Goal: Task Accomplishment & Management: Manage account settings

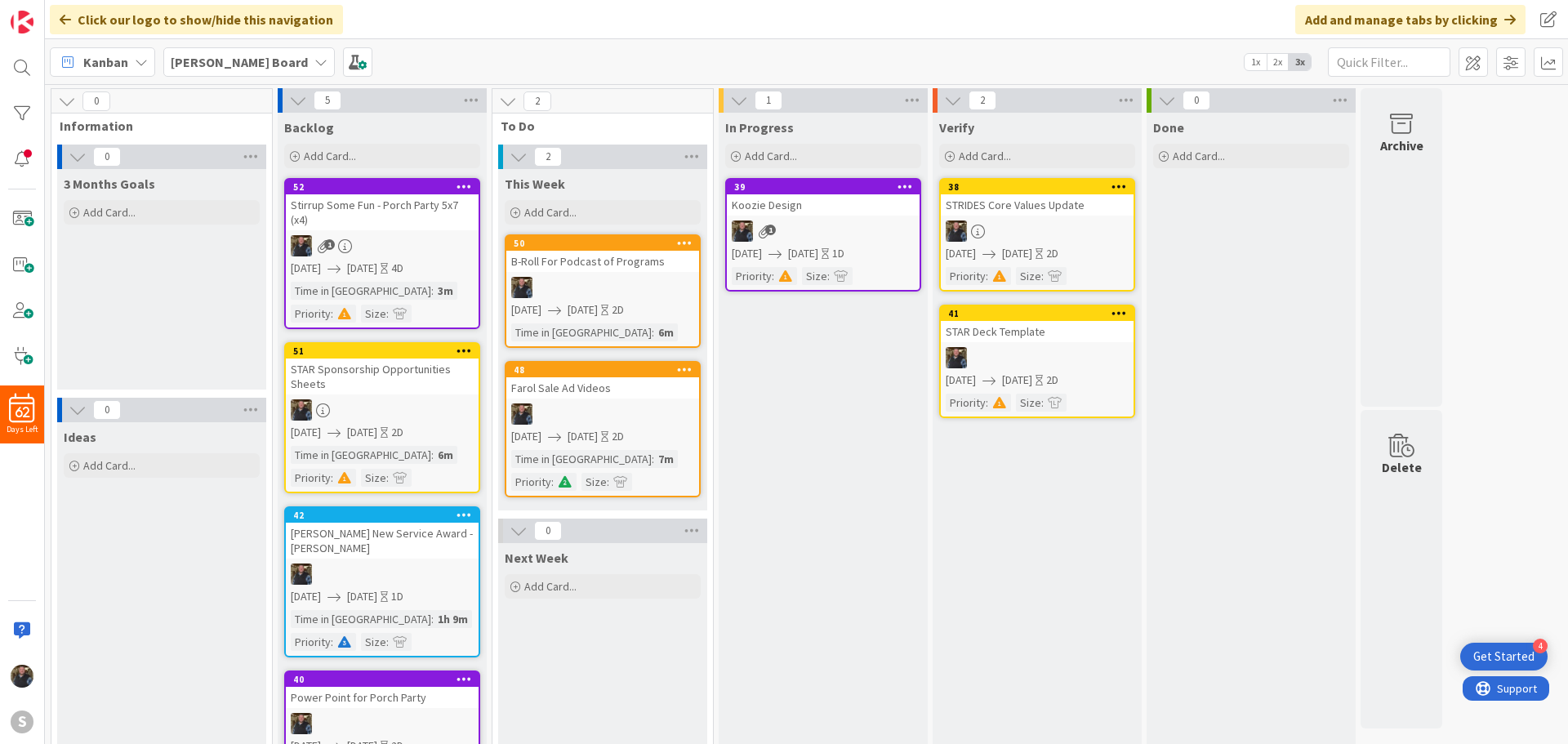
click at [786, 227] on div "1" at bounding box center [823, 231] width 193 height 21
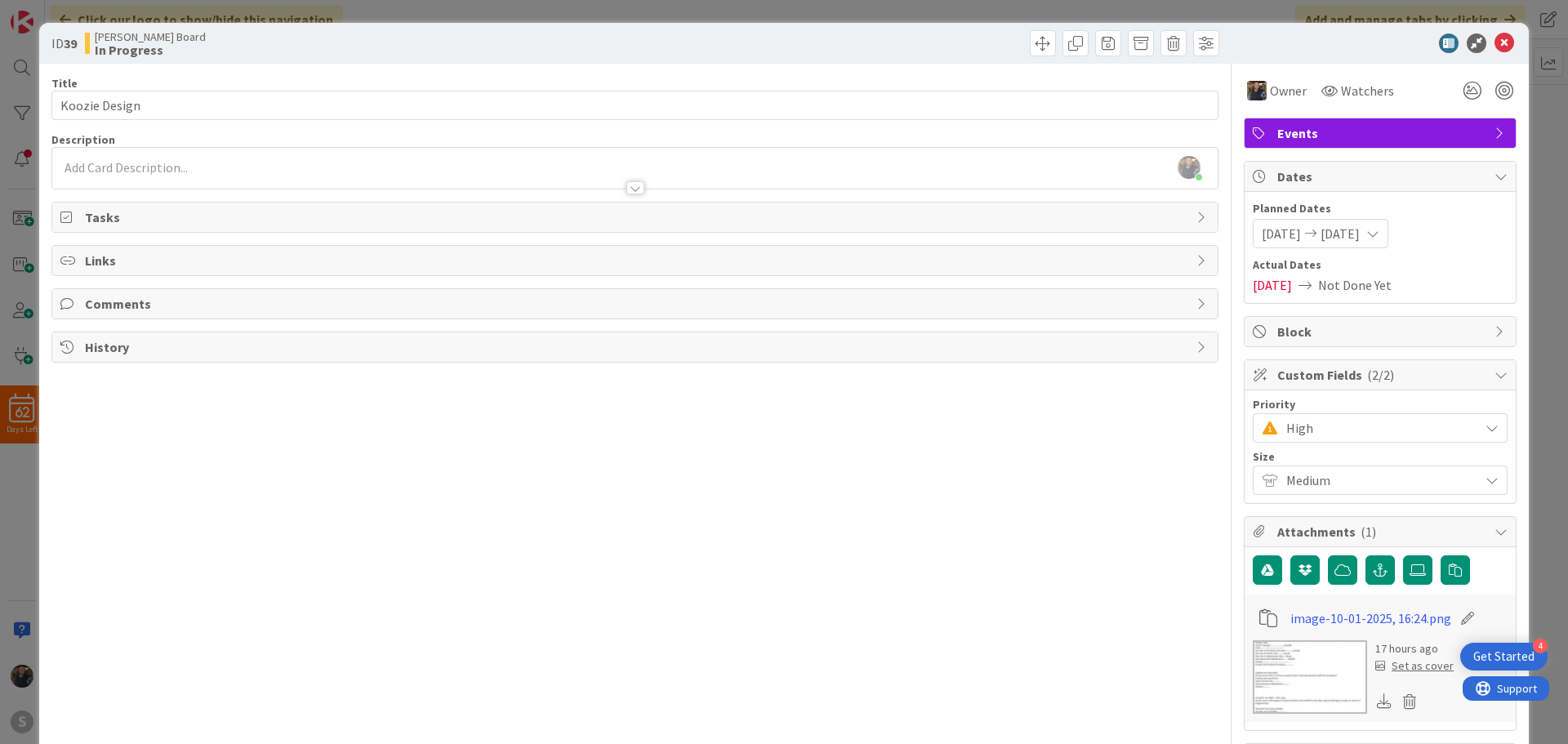
click at [1348, 235] on span "[DATE]" at bounding box center [1340, 233] width 39 height 19
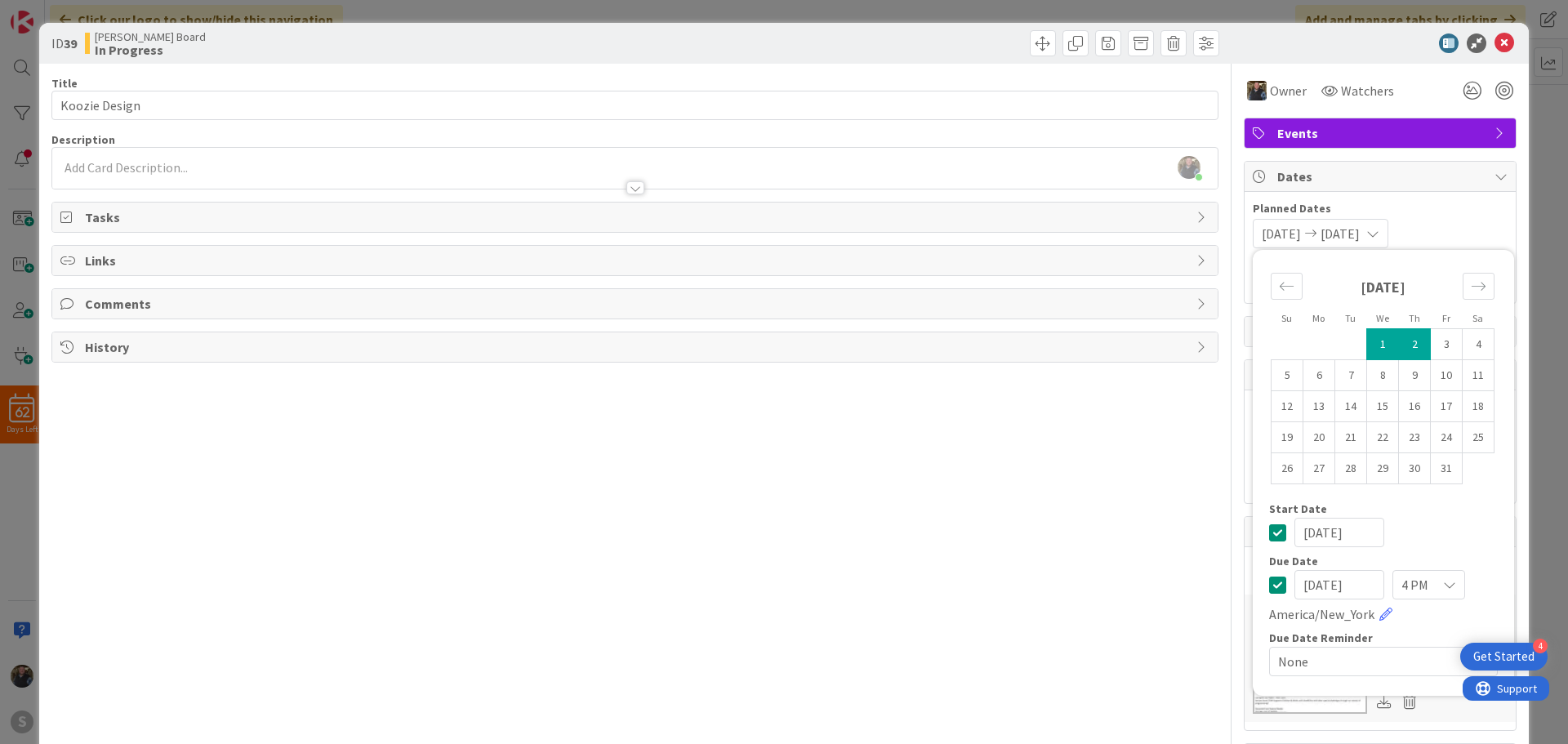
click at [1061, 564] on div "Title 13 / 128 Koozie Design Description [PERSON_NAME] just joined Owner Watche…" at bounding box center [635, 440] width 1167 height 754
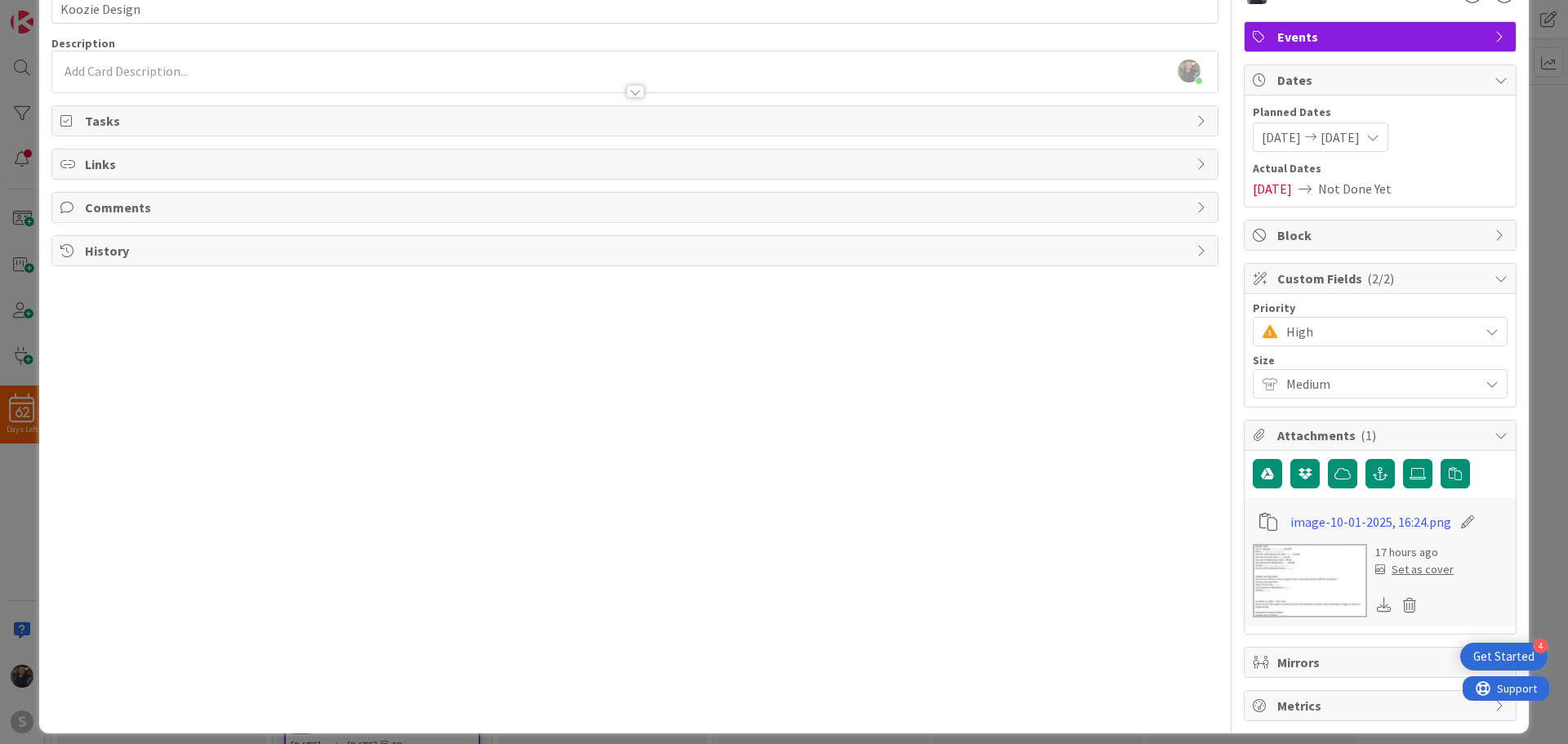
scroll to position [109, 0]
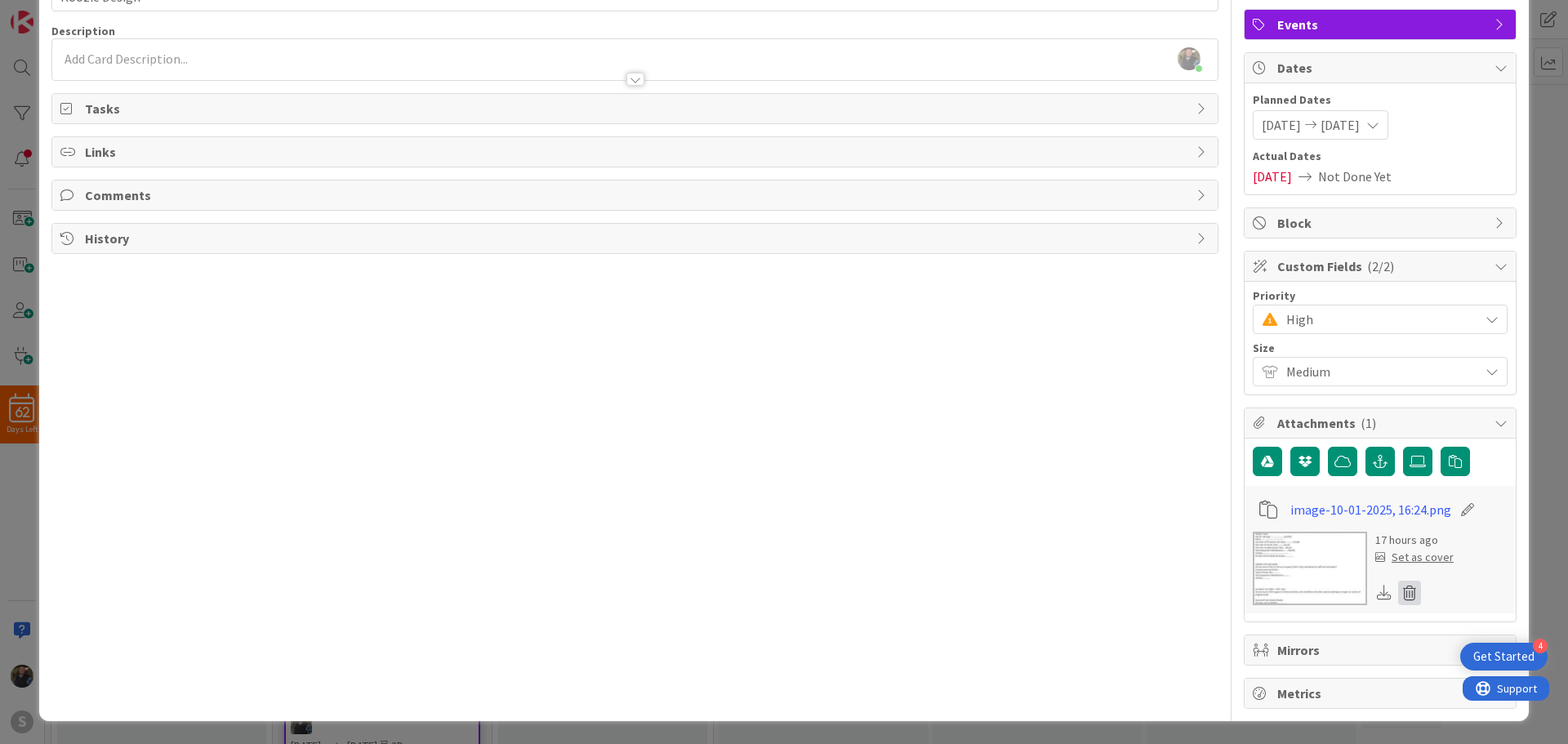
click at [1405, 595] on icon at bounding box center [1408, 593] width 23 height 24
click at [1247, 673] on button "Delete" at bounding box center [1256, 671] width 62 height 30
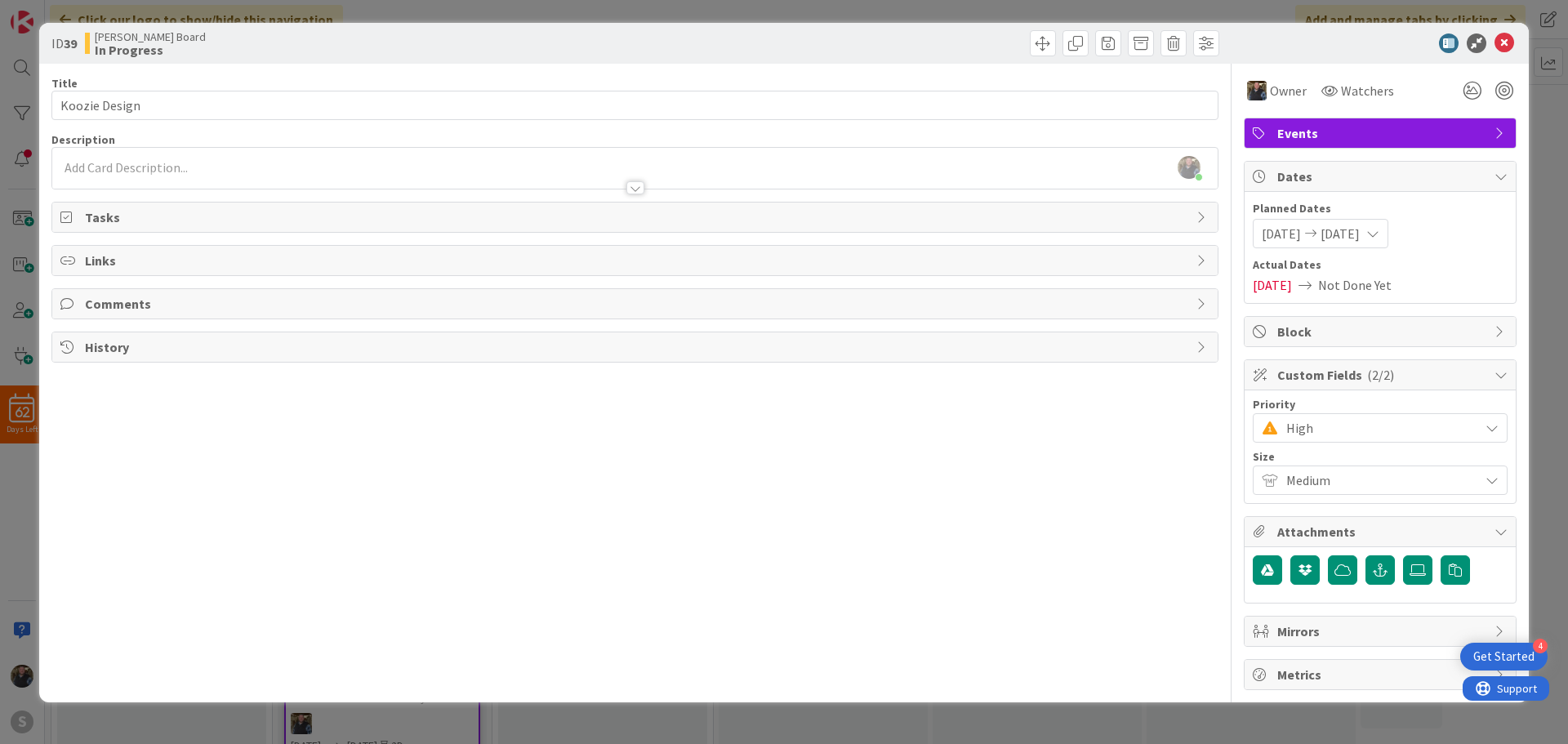
scroll to position [0, 0]
click at [341, 462] on div "Title 13 / 128 Koozie Design Description [PERSON_NAME] just joined Owner Watche…" at bounding box center [635, 377] width 1167 height 627
click at [1502, 40] on icon at bounding box center [1504, 43] width 19 height 19
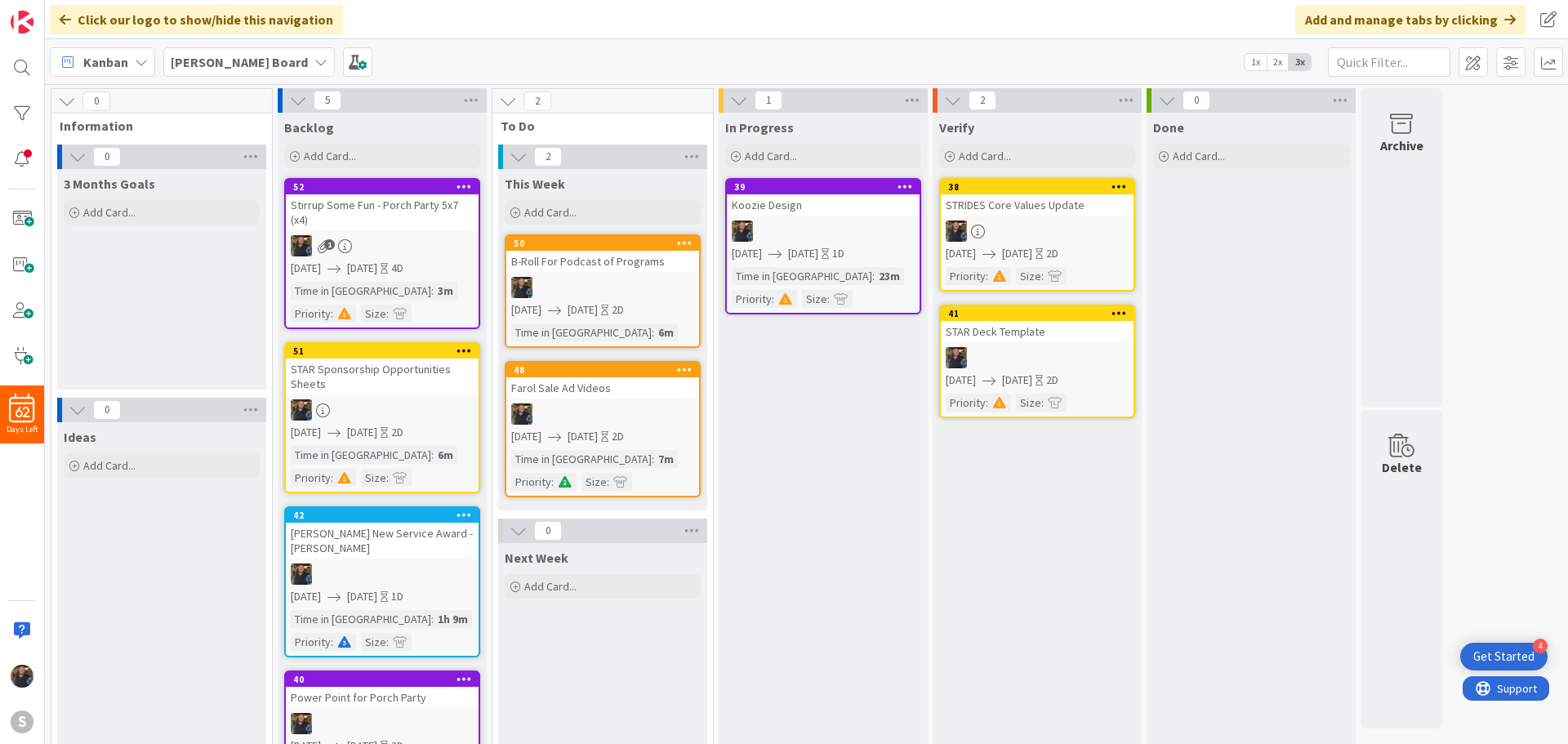
click at [389, 230] on div "Stirrup Some Fun - Porch Party 5x7 (x4)" at bounding box center [382, 212] width 193 height 36
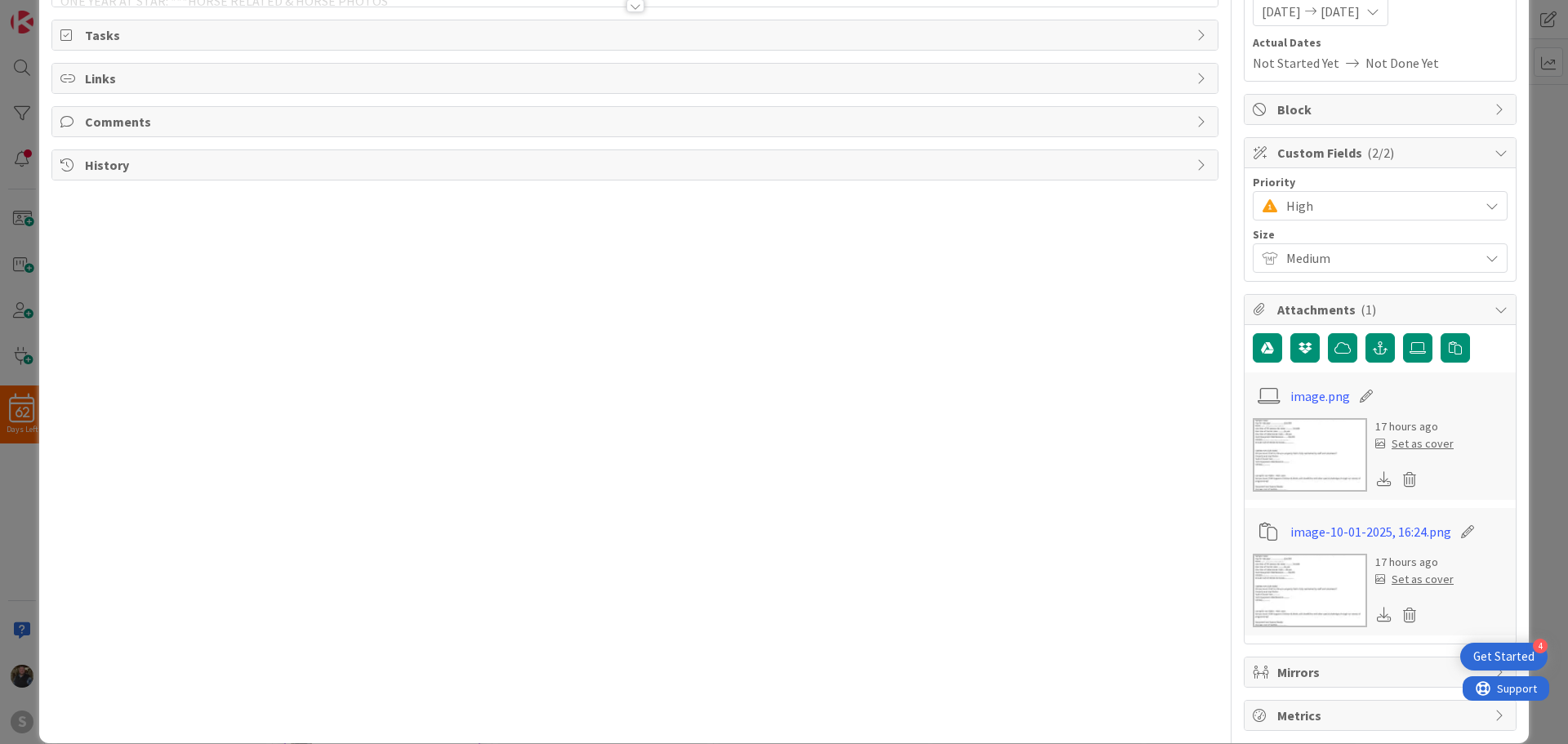
scroll to position [244, 0]
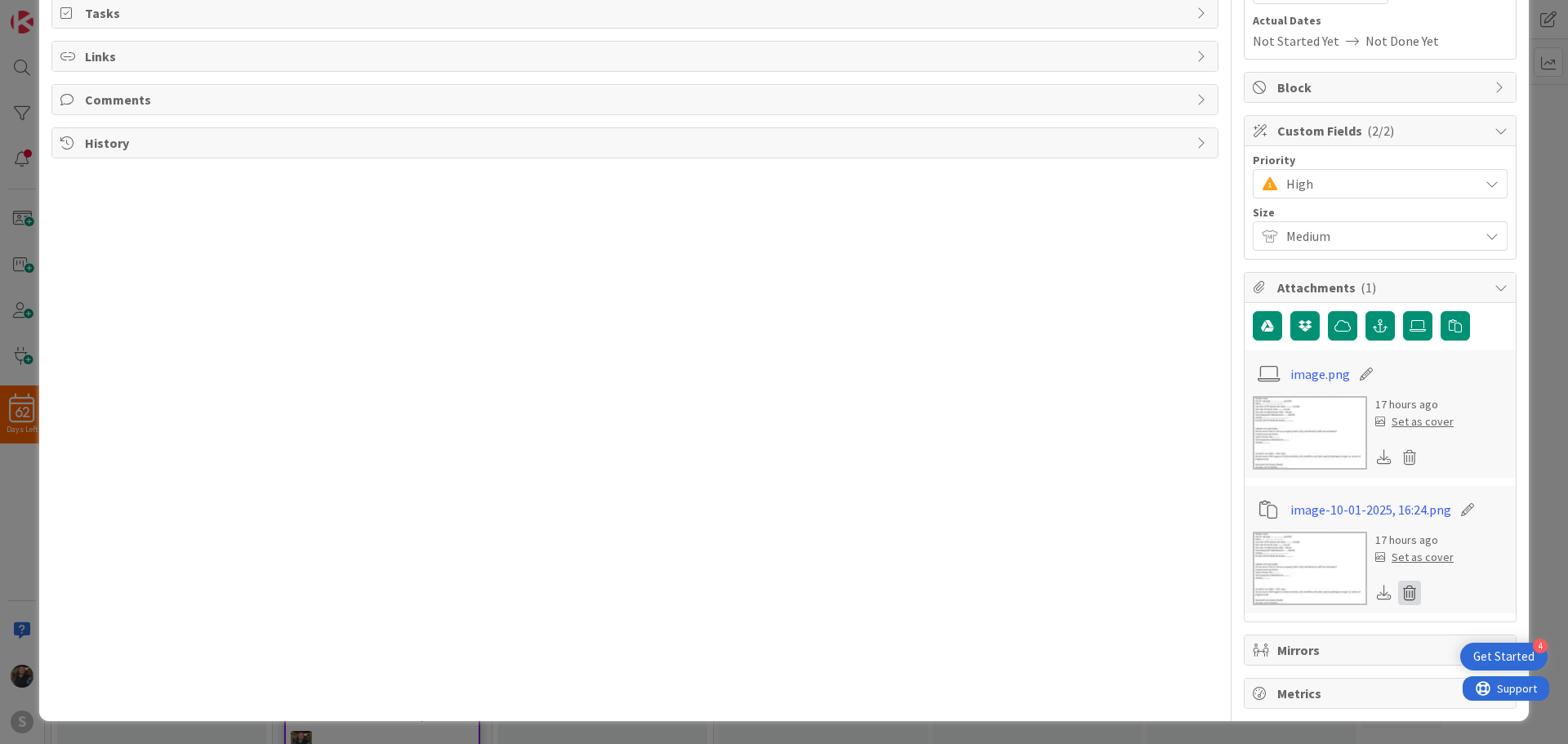
click at [1401, 593] on icon at bounding box center [1408, 593] width 23 height 24
click at [1246, 673] on button "Delete" at bounding box center [1256, 671] width 62 height 30
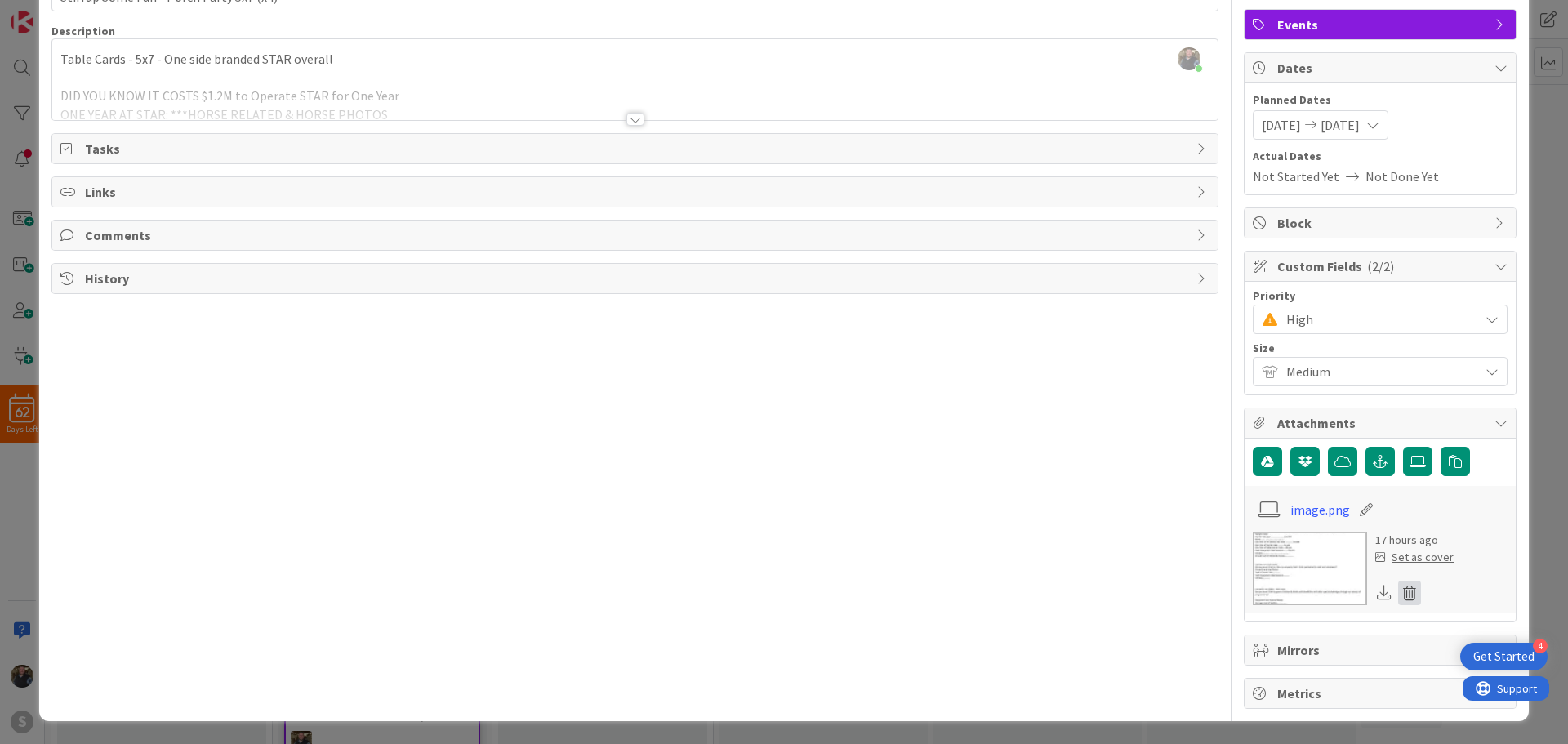
click at [1397, 586] on icon at bounding box center [1408, 593] width 23 height 24
click at [1256, 673] on button "Delete" at bounding box center [1256, 671] width 62 height 30
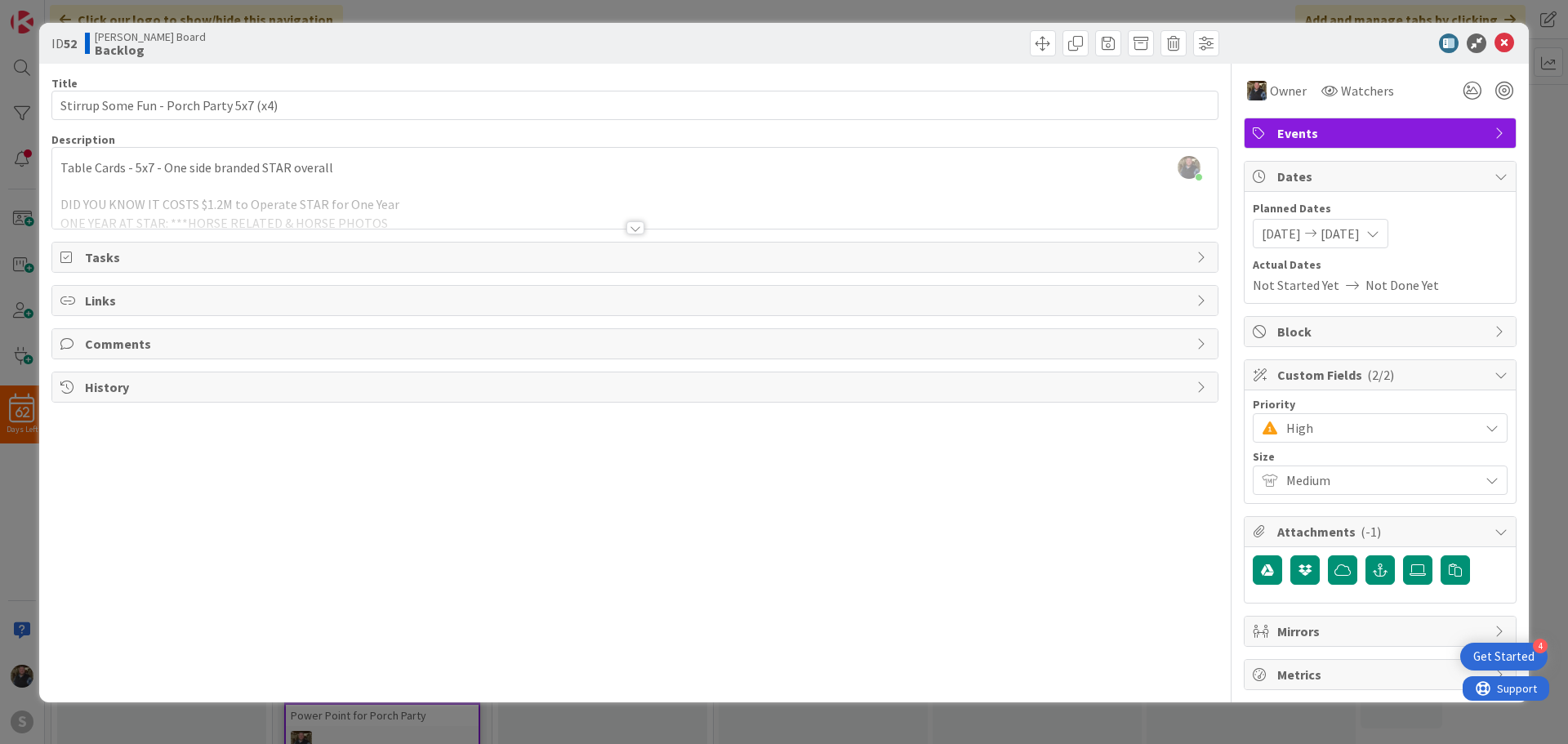
click at [711, 578] on div "Title 39 / 128 Stirrup Some Fun - Porch Party 5x7 (x4) Description [PERSON_NAME…" at bounding box center [635, 377] width 1167 height 627
click at [1500, 44] on icon at bounding box center [1504, 43] width 19 height 19
